Goal: Check status

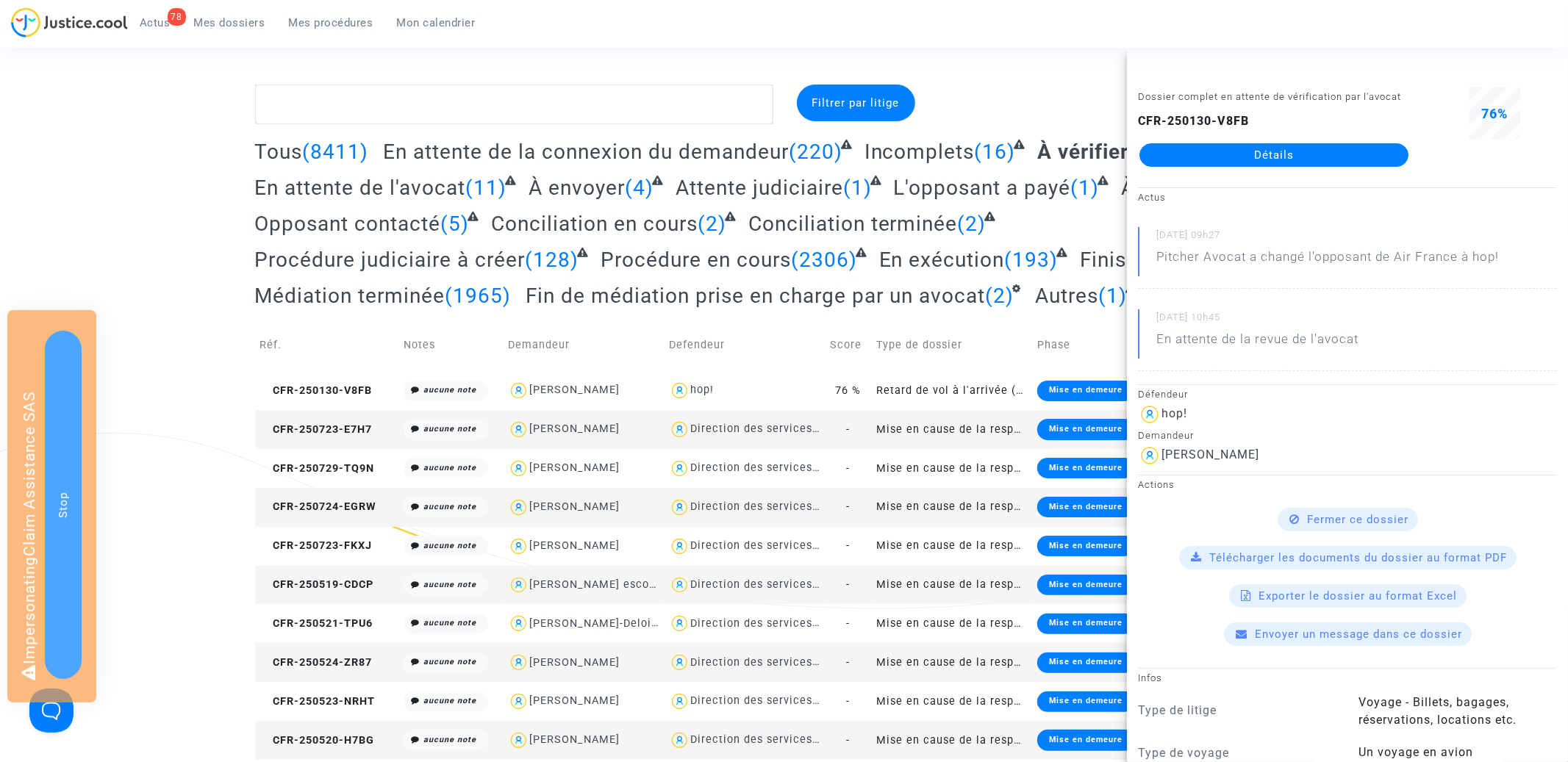
click at [353, 31] on link "Mes procédures" at bounding box center [332, 23] width 108 height 22
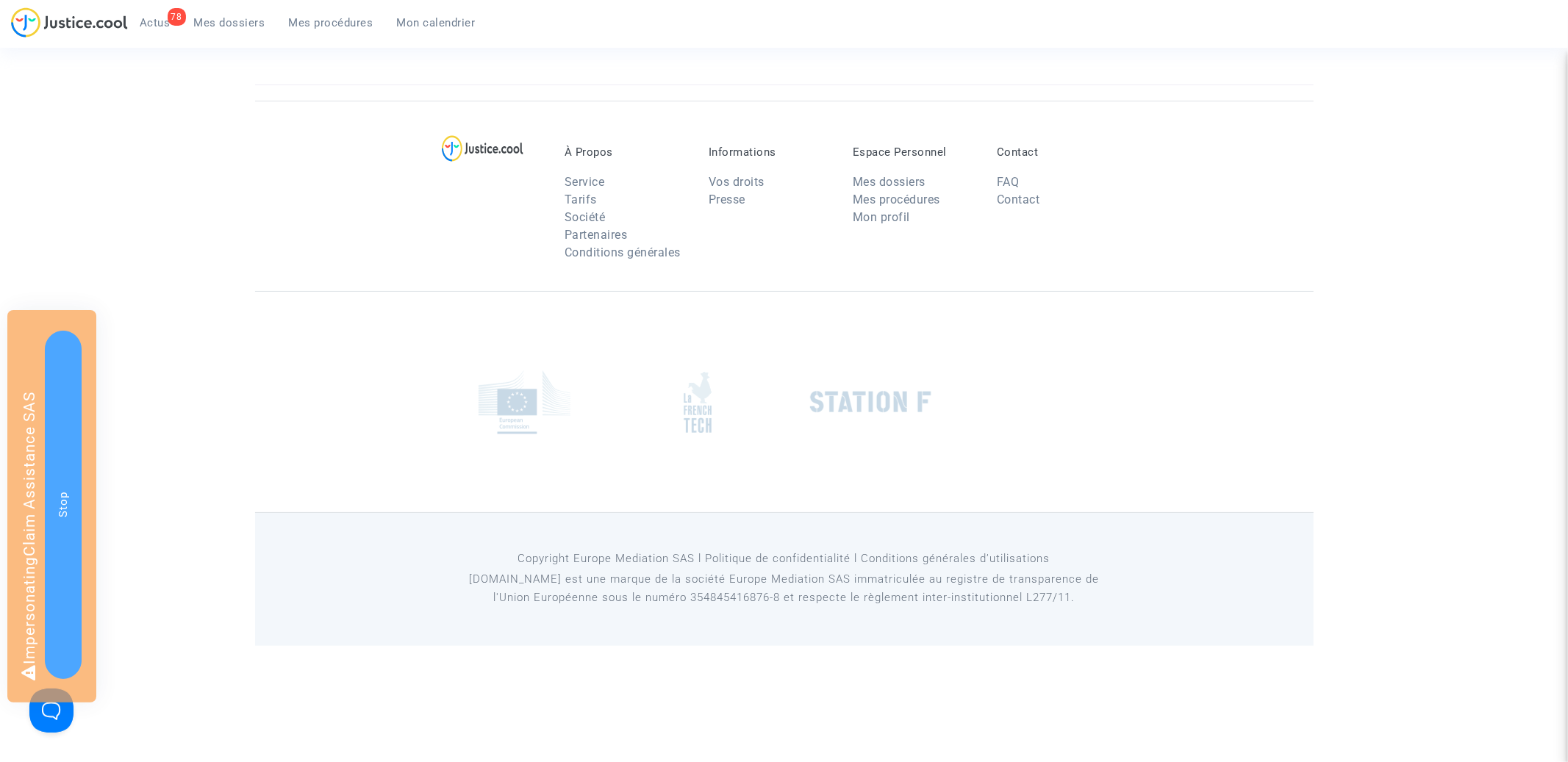
click at [246, 19] on span "Mes dossiers" at bounding box center [229, 23] width 71 height 13
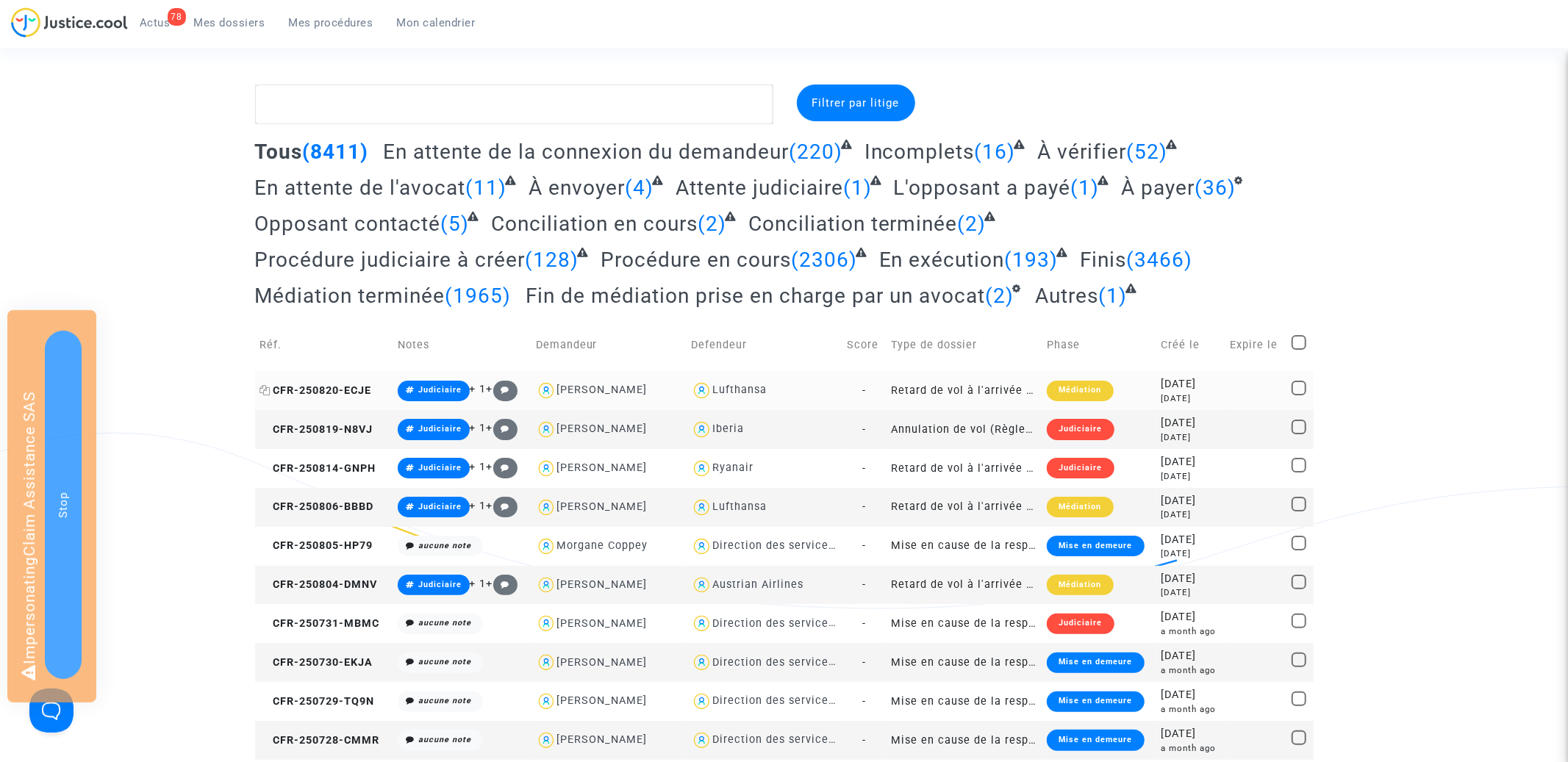
click at [348, 392] on span "CFR-250820-ECJE" at bounding box center [316, 390] width 112 height 13
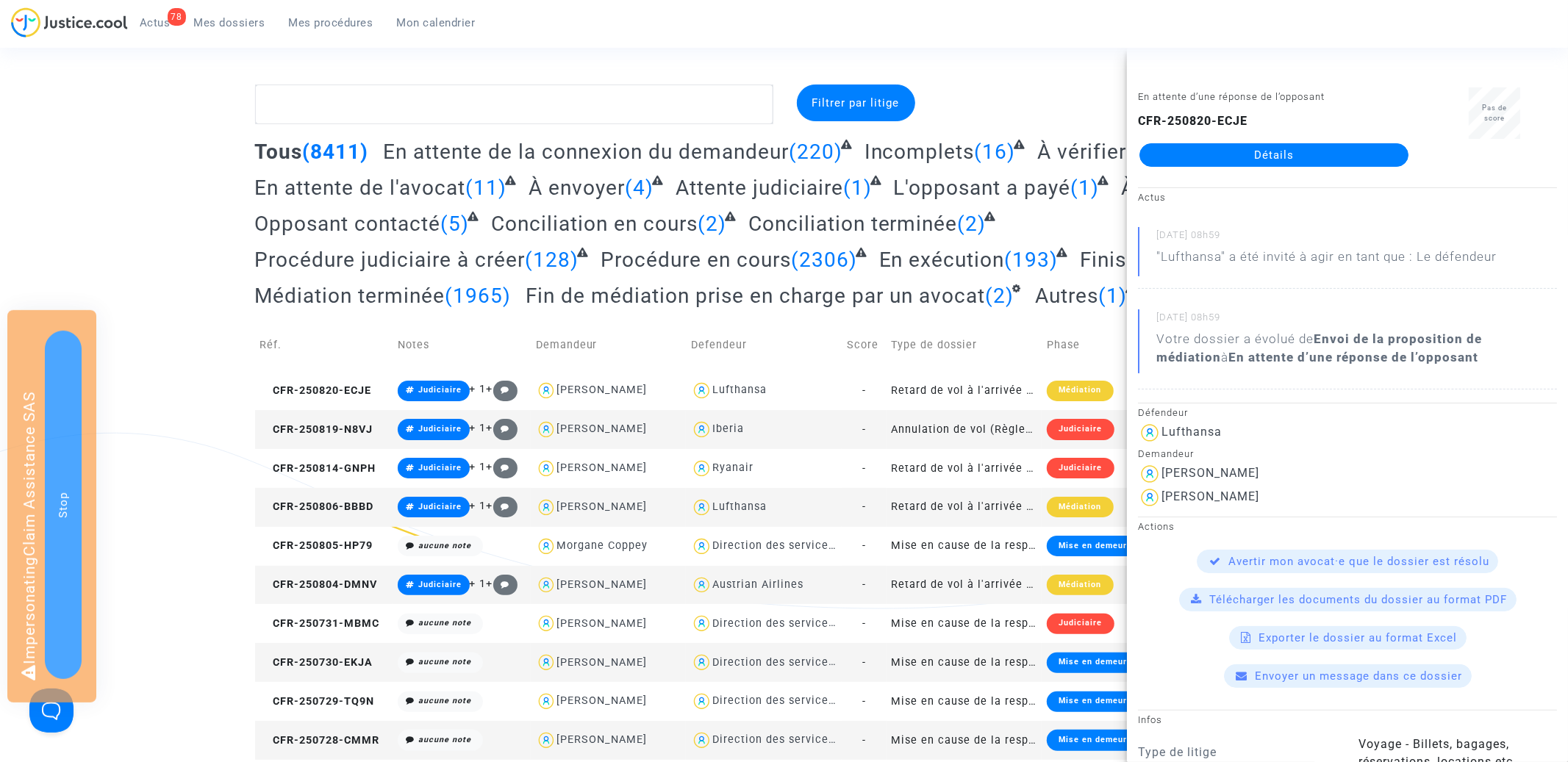
click at [666, 253] on span "Procédure en cours" at bounding box center [695, 259] width 190 height 24
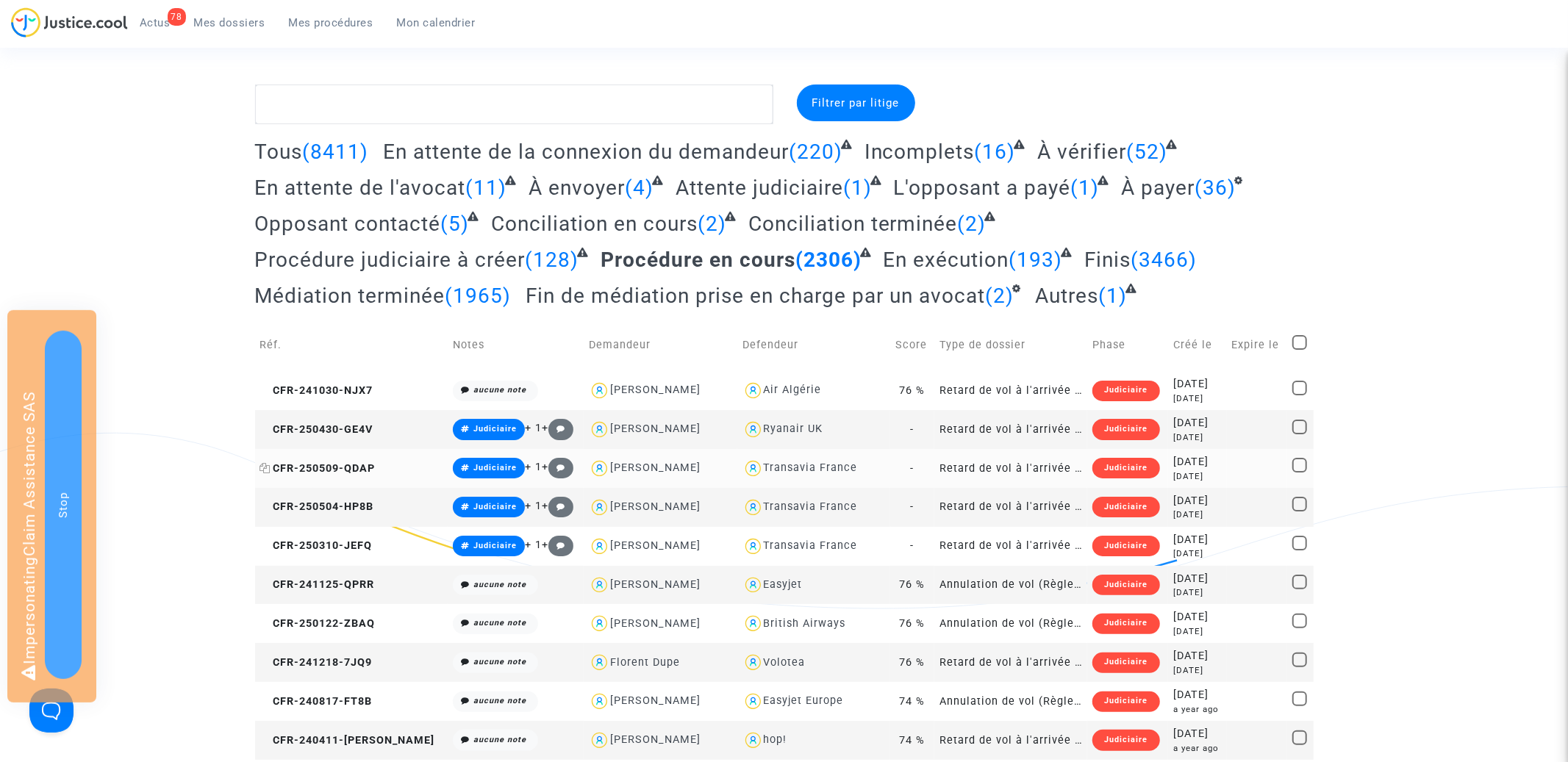
click at [359, 467] on span "CFR-250509-QDAP" at bounding box center [317, 469] width 115 height 13
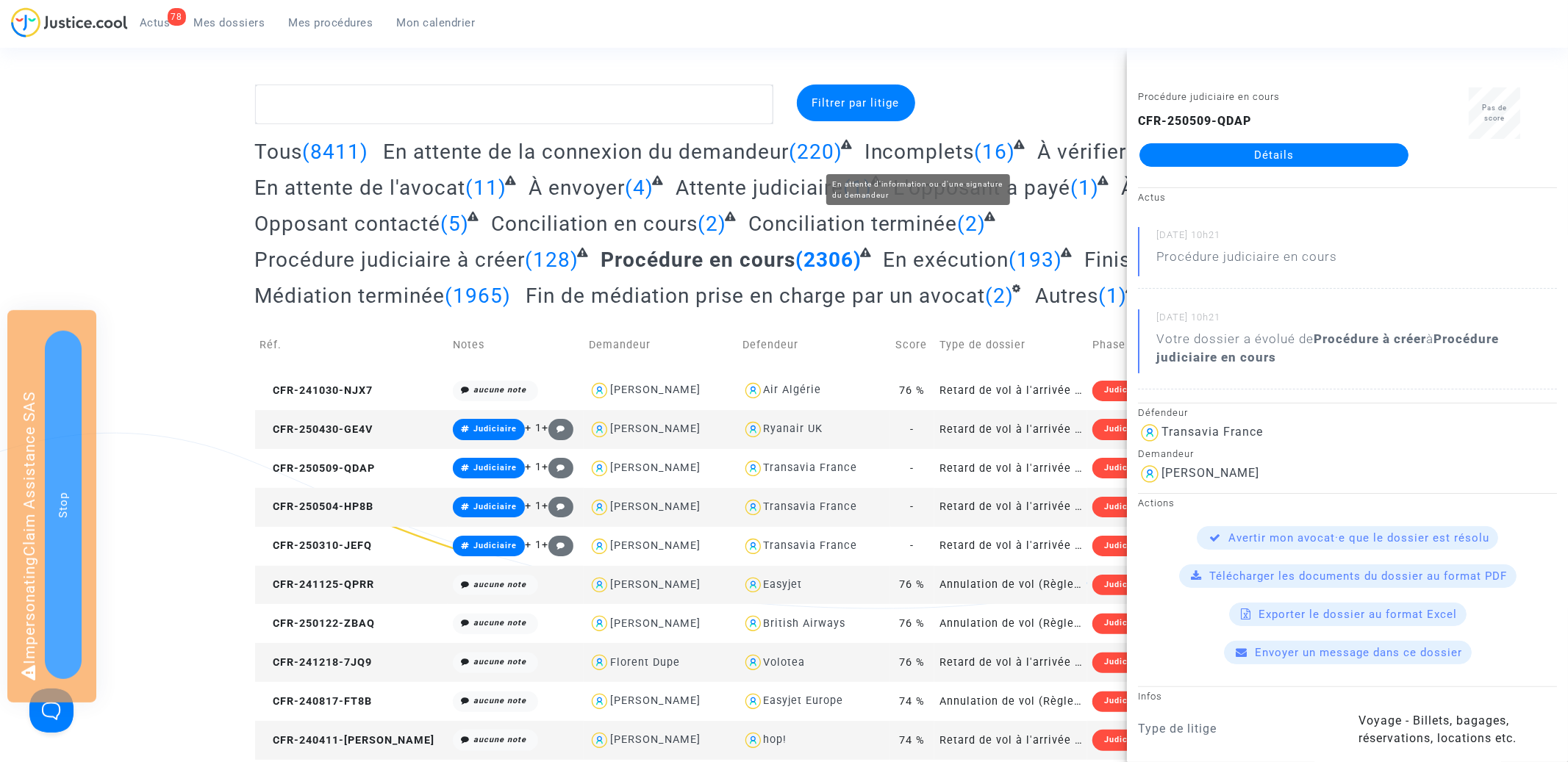
click at [930, 157] on span "Incomplets" at bounding box center [919, 152] width 110 height 24
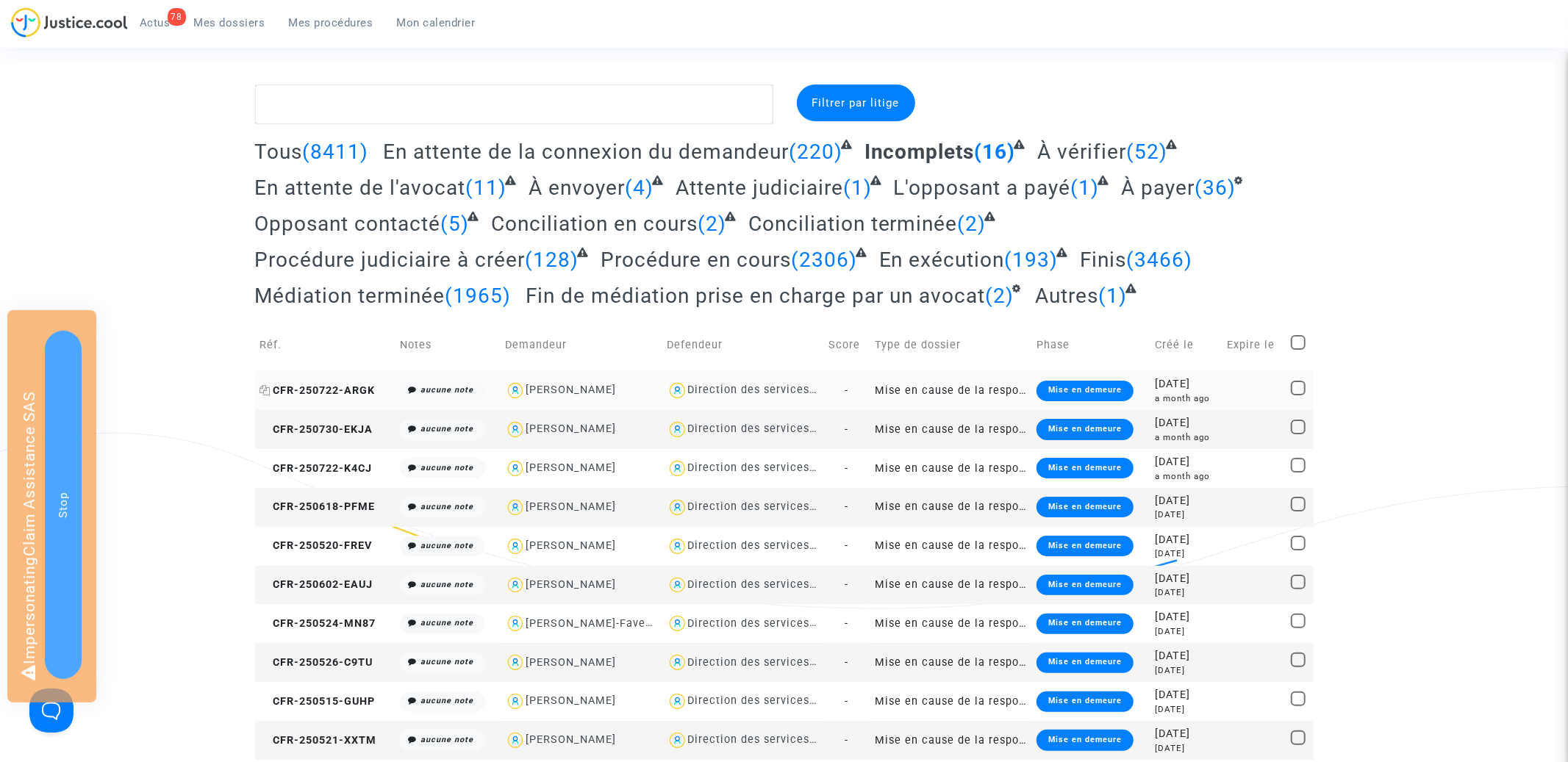
click at [338, 389] on span "CFR-250722-ARGK" at bounding box center [317, 390] width 115 height 13
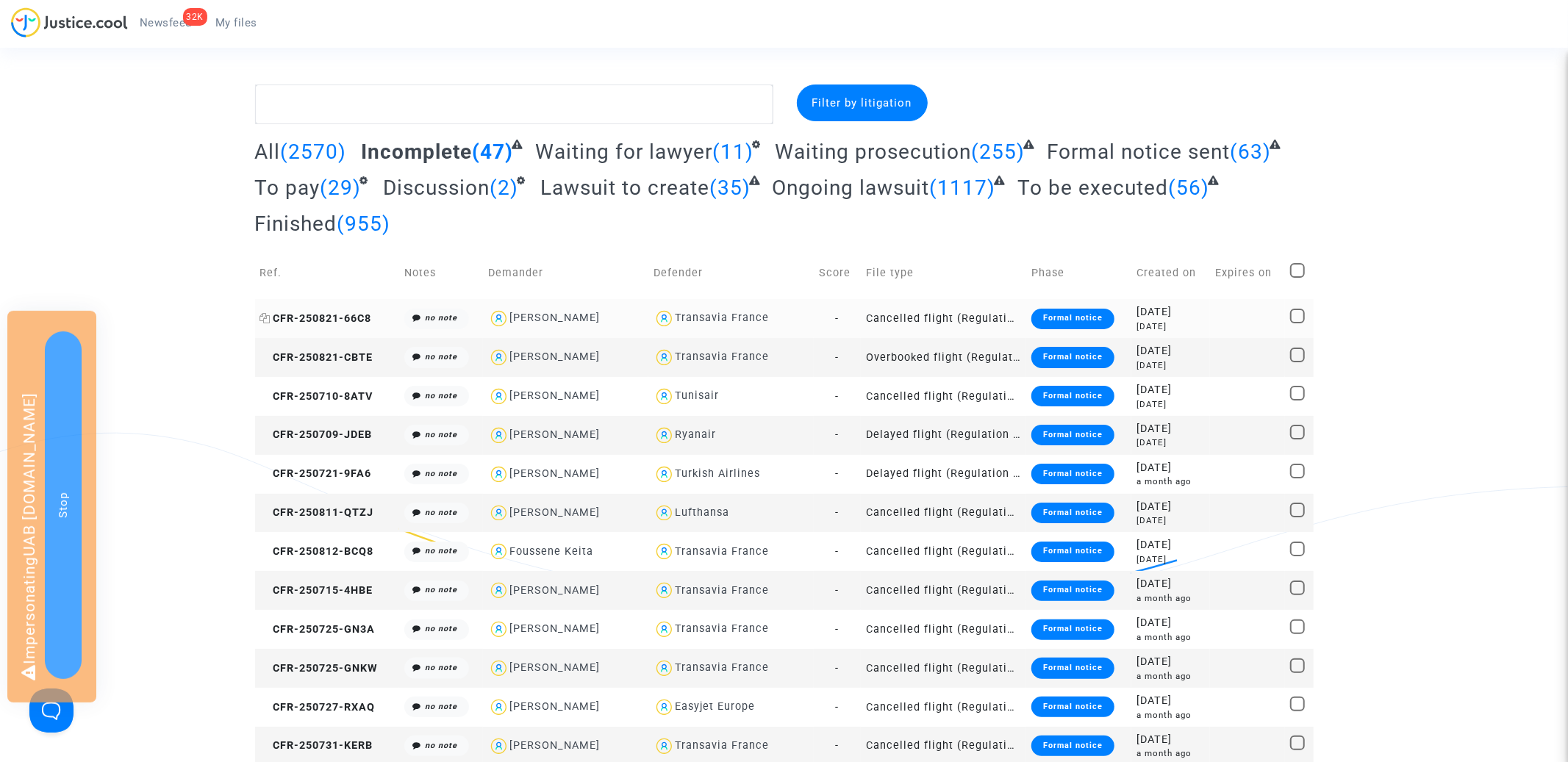
click at [342, 324] on span "CFR-250821-66C8" at bounding box center [316, 319] width 112 height 13
